Goal: Register for event/course

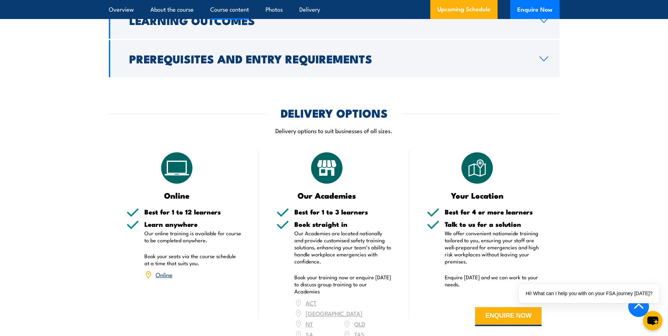
scroll to position [1126, 0]
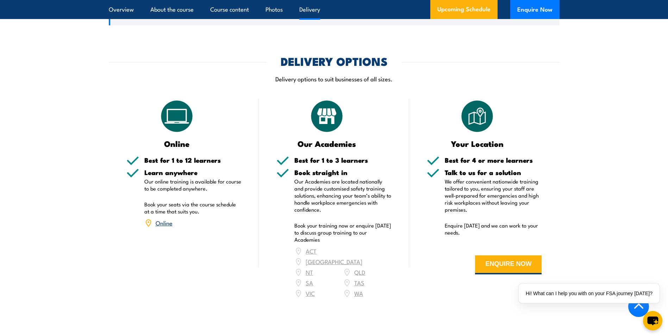
click at [165, 218] on link "Online" at bounding box center [164, 222] width 17 height 8
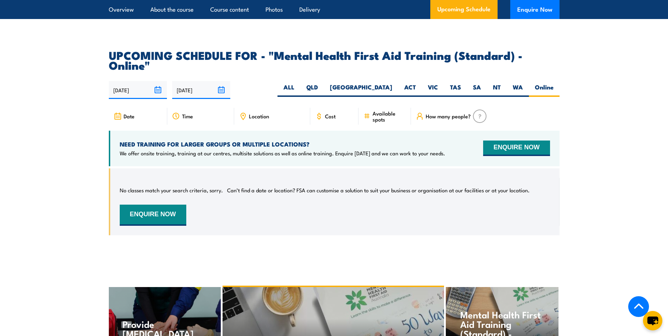
scroll to position [1340, 0]
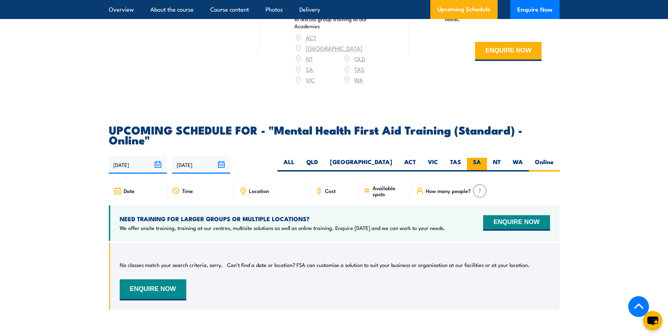
click at [477, 158] on label "SA" at bounding box center [477, 165] width 20 height 14
click at [481, 158] on input "SA" at bounding box center [483, 160] width 5 height 5
radio input "true"
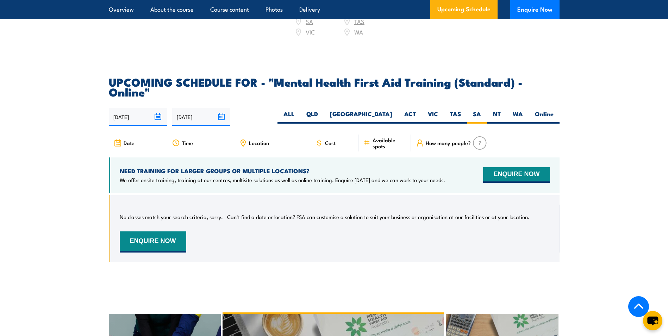
scroll to position [1375, 0]
